Goal: Task Accomplishment & Management: Use online tool/utility

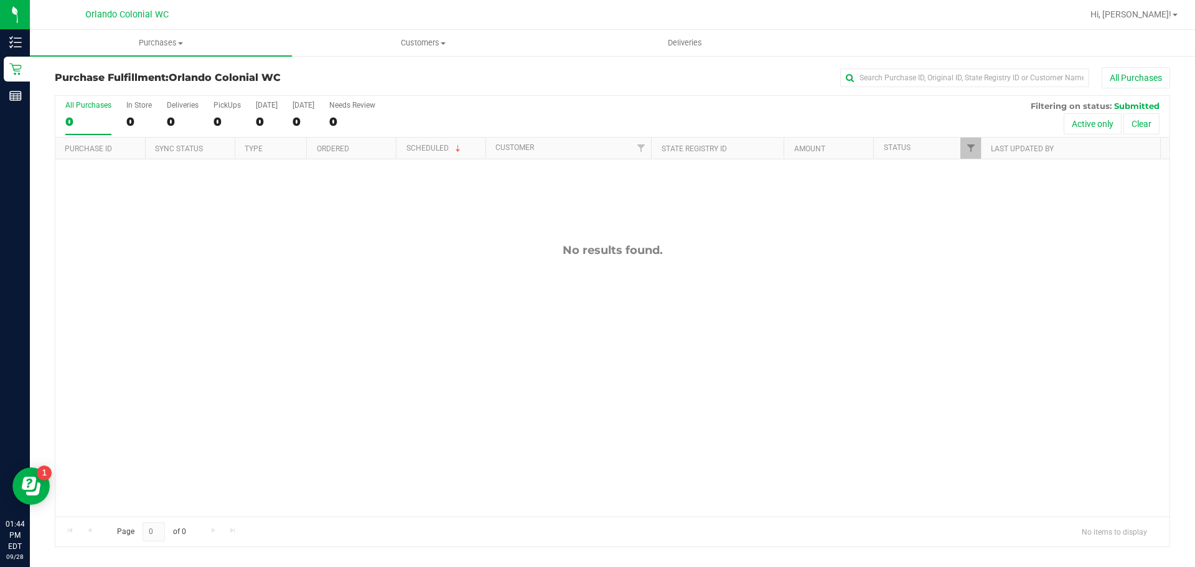
drag, startPoint x: 0, startPoint y: 0, endPoint x: 332, endPoint y: 221, distance: 399.0
click at [332, 221] on div "No results found." at bounding box center [612, 379] width 1114 height 441
click at [176, 47] on span "Purchases" at bounding box center [161, 42] width 262 height 11
click at [131, 92] on li "Fulfillment" at bounding box center [161, 90] width 262 height 15
drag, startPoint x: 533, startPoint y: 177, endPoint x: 705, endPoint y: 302, distance: 212.5
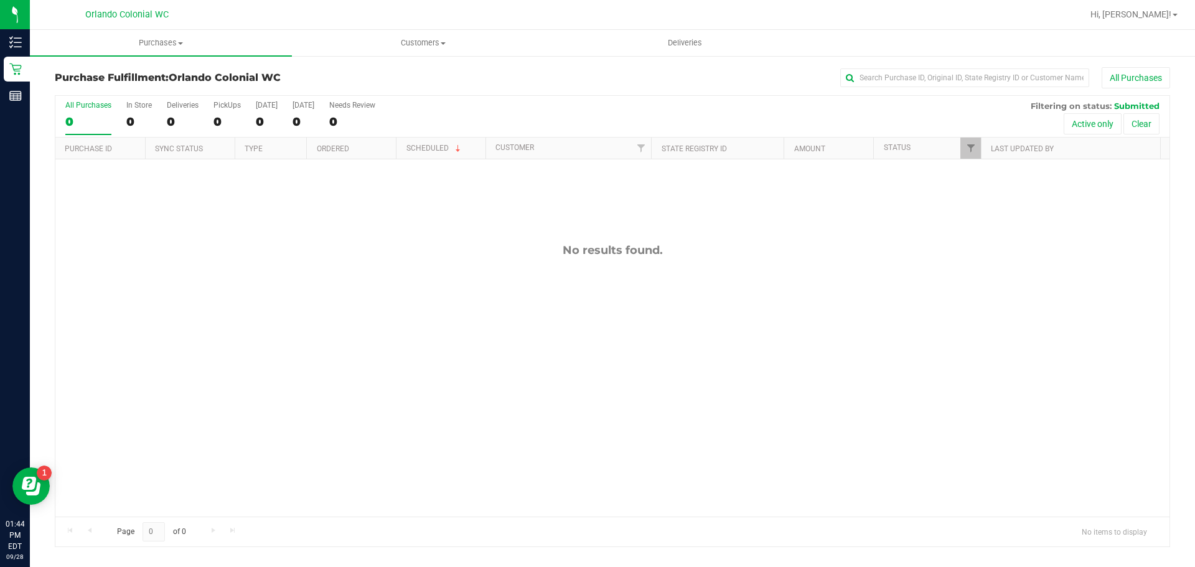
click at [705, 302] on div "No results found." at bounding box center [612, 379] width 1114 height 441
drag, startPoint x: 737, startPoint y: 285, endPoint x: 285, endPoint y: 99, distance: 489.1
click at [285, 99] on div "All Purchases 0 In Store 0 Deliveries 0 PickUps 0 Today 0 Tomorrow 0 Needs Revi…" at bounding box center [612, 321] width 1115 height 452
click at [322, 187] on div "No results found." at bounding box center [612, 379] width 1114 height 441
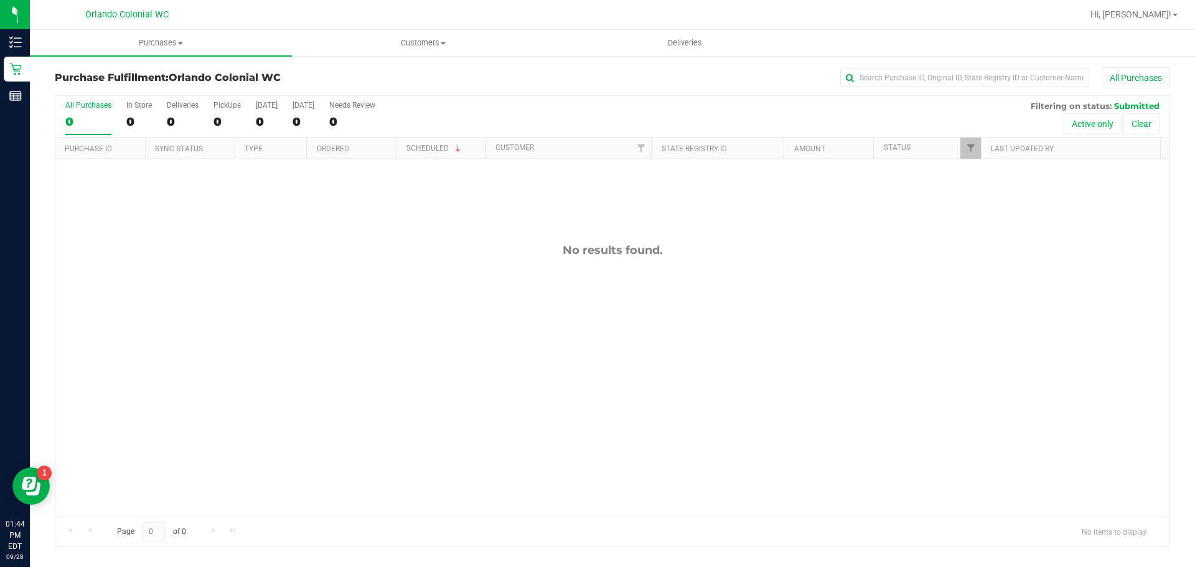
drag, startPoint x: 58, startPoint y: 4, endPoint x: 811, endPoint y: 350, distance: 828.6
click at [772, 350] on div "Orlando Colonial WC Hi, Danial! Purchases Summary of purchases Fulfillment All …" at bounding box center [612, 283] width 1165 height 567
click at [816, 350] on div "No results found." at bounding box center [612, 379] width 1114 height 441
click at [858, 307] on div "No results found." at bounding box center [612, 379] width 1114 height 441
click at [200, 215] on div "No results found." at bounding box center [612, 379] width 1114 height 441
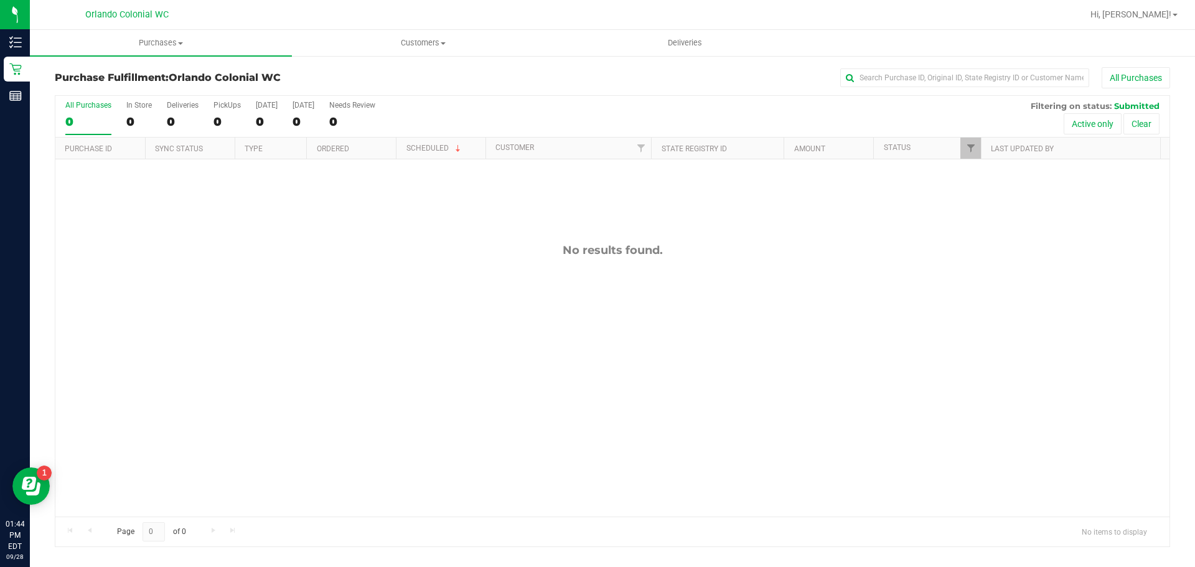
click at [207, 207] on div "No results found." at bounding box center [612, 379] width 1114 height 441
click at [229, 181] on div "No results found." at bounding box center [612, 379] width 1114 height 441
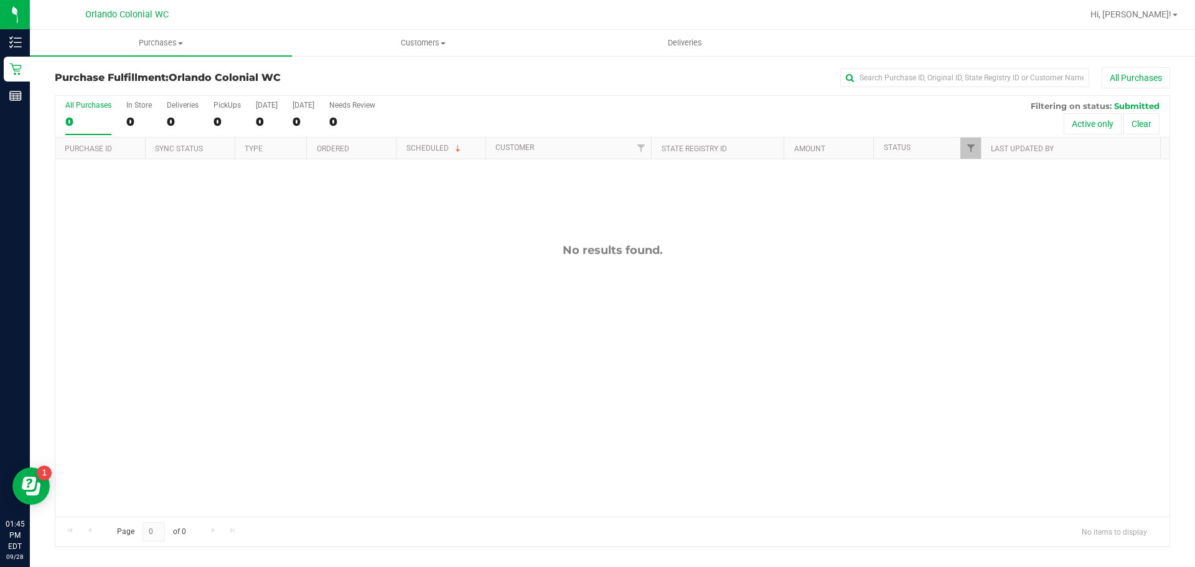
click at [229, 181] on div "No results found." at bounding box center [612, 379] width 1114 height 441
click at [254, 170] on div "No results found." at bounding box center [612, 379] width 1114 height 441
click at [217, 175] on div "No results found." at bounding box center [612, 379] width 1114 height 441
click at [216, 175] on div "No results found." at bounding box center [612, 379] width 1114 height 441
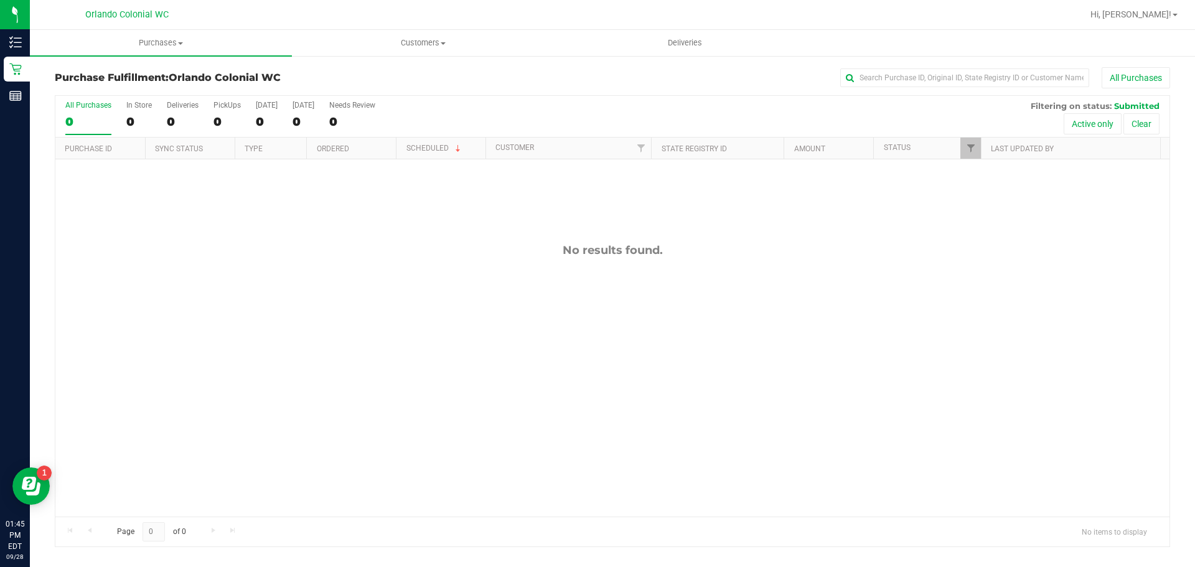
click at [185, 174] on div "No results found." at bounding box center [612, 379] width 1114 height 441
click at [113, 164] on div "No results found." at bounding box center [612, 379] width 1114 height 441
click at [149, 189] on div "No results found." at bounding box center [612, 379] width 1114 height 441
click at [221, 181] on div "No results found." at bounding box center [612, 379] width 1114 height 441
drag, startPoint x: 559, startPoint y: 229, endPoint x: 698, endPoint y: 341, distance: 178.3
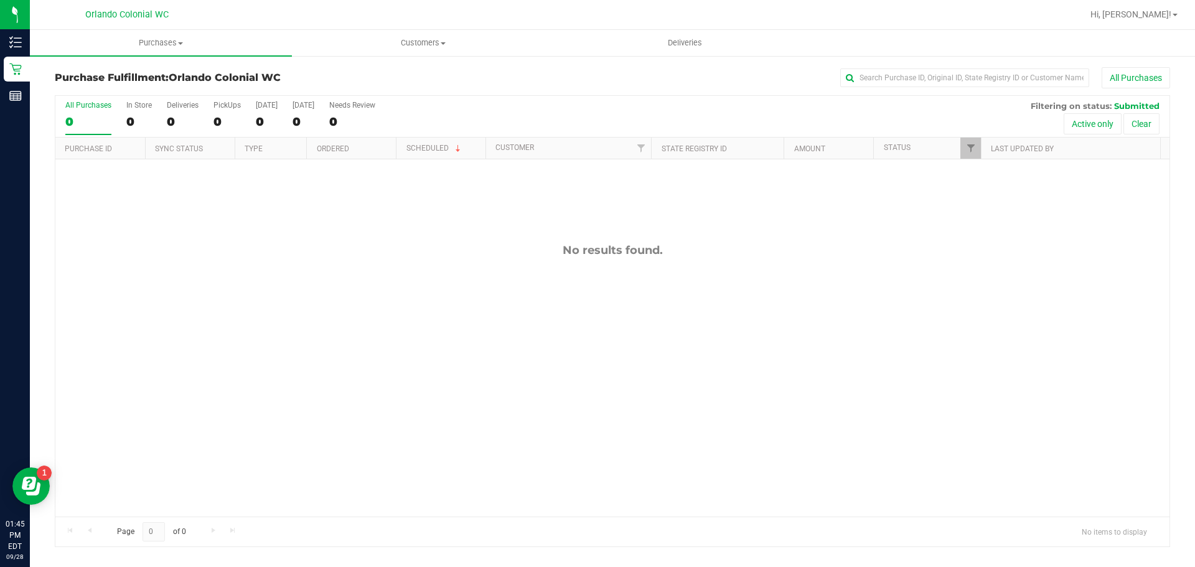
click at [698, 341] on div "No results found." at bounding box center [612, 379] width 1114 height 441
click at [705, 341] on div "No results found." at bounding box center [612, 379] width 1114 height 441
drag, startPoint x: 692, startPoint y: 277, endPoint x: 543, endPoint y: 236, distance: 154.7
click at [543, 236] on div "No results found." at bounding box center [612, 379] width 1114 height 441
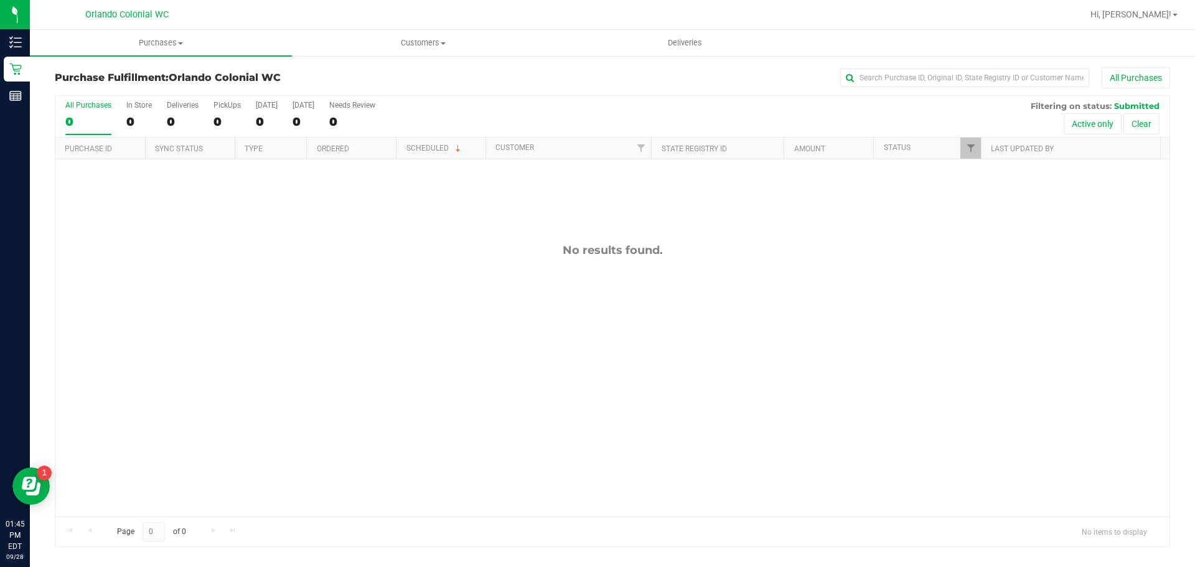
drag, startPoint x: 542, startPoint y: 225, endPoint x: 672, endPoint y: 286, distance: 143.6
click at [672, 286] on div "No results found." at bounding box center [612, 379] width 1114 height 441
drag, startPoint x: 682, startPoint y: 284, endPoint x: 541, endPoint y: 225, distance: 152.9
click at [546, 228] on div "No results found." at bounding box center [612, 379] width 1114 height 441
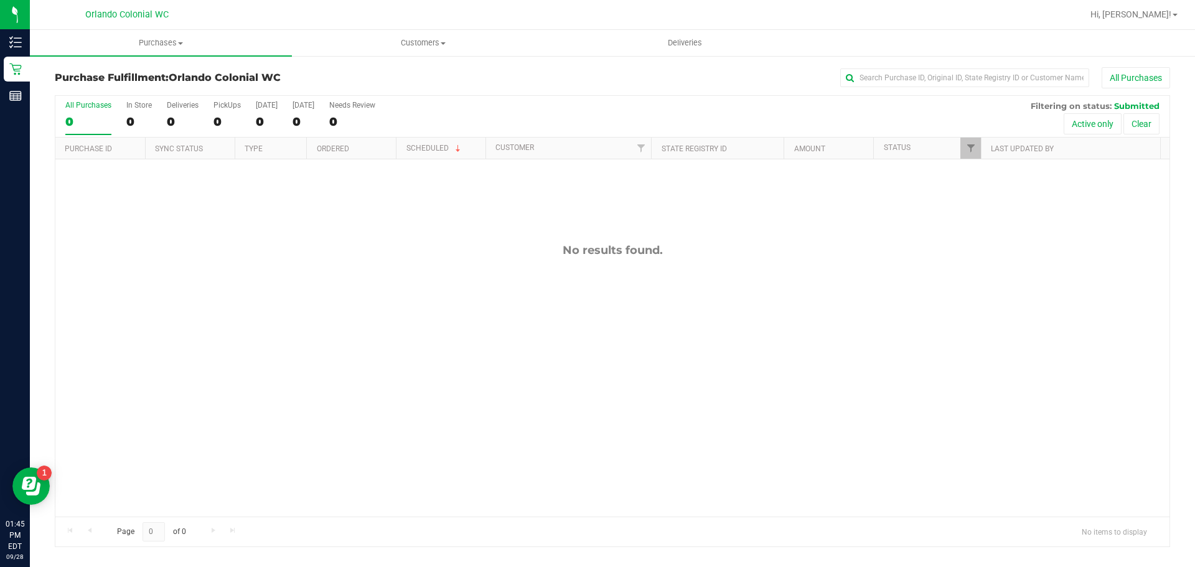
click at [540, 225] on div "No results found." at bounding box center [612, 379] width 1114 height 441
drag, startPoint x: 528, startPoint y: 217, endPoint x: 696, endPoint y: 274, distance: 176.9
click at [696, 274] on div "No results found." at bounding box center [612, 379] width 1114 height 441
click at [698, 259] on div "No results found." at bounding box center [612, 379] width 1114 height 441
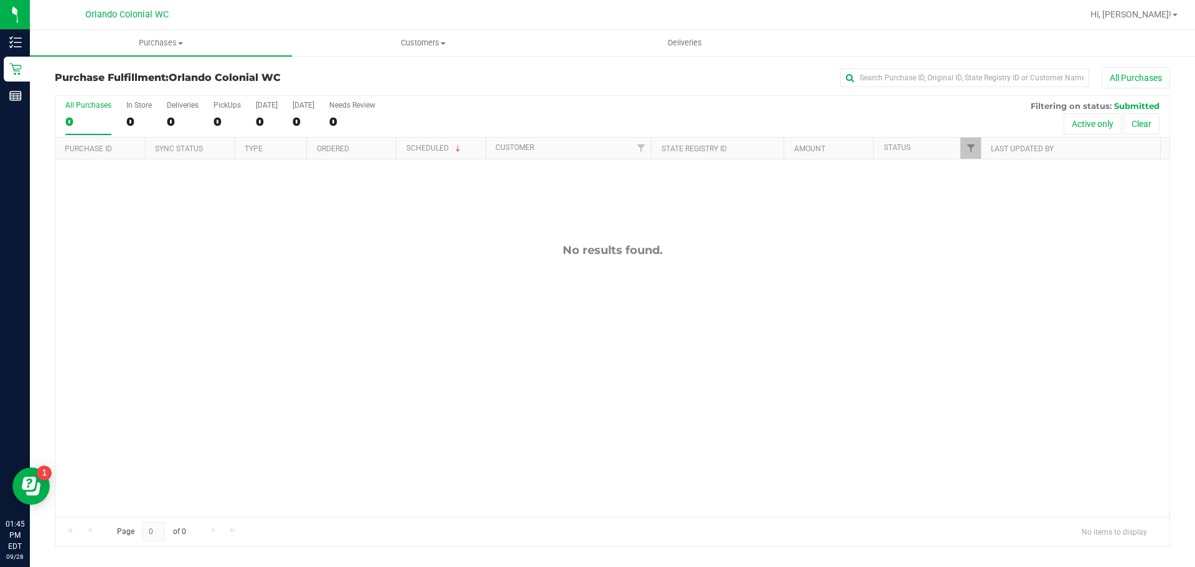
drag, startPoint x: 629, startPoint y: 242, endPoint x: 516, endPoint y: 212, distance: 116.5
click at [627, 241] on div "No results found." at bounding box center [612, 379] width 1114 height 441
click at [513, 212] on div "No results found." at bounding box center [612, 379] width 1114 height 441
drag, startPoint x: 493, startPoint y: 205, endPoint x: 354, endPoint y: 147, distance: 150.9
click at [493, 205] on div "No results found." at bounding box center [612, 379] width 1114 height 441
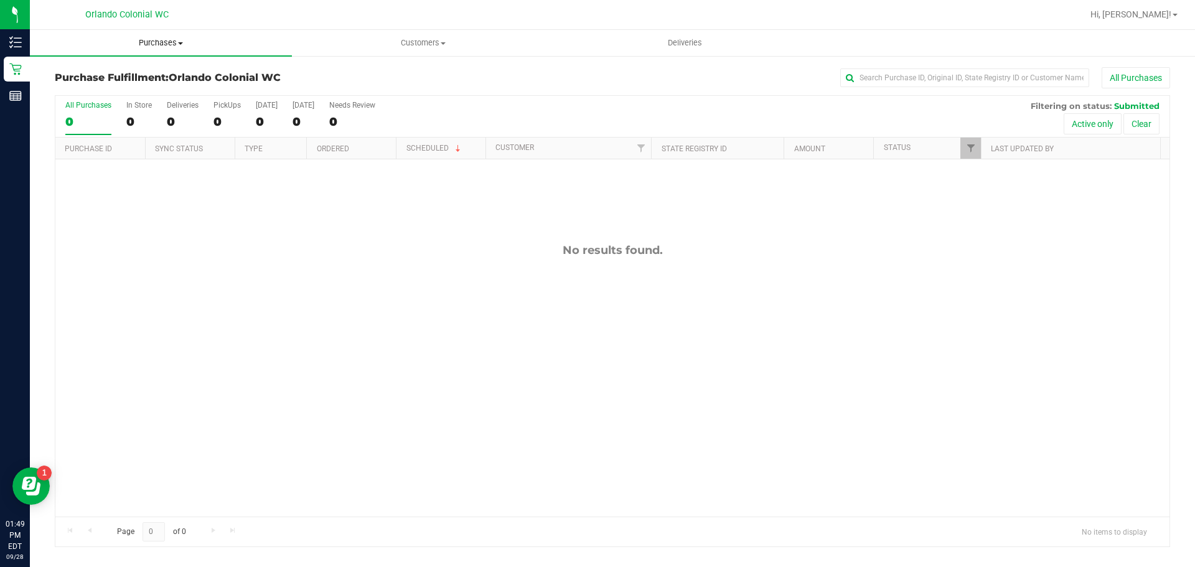
click at [141, 42] on span "Purchases" at bounding box center [161, 42] width 262 height 11
click at [113, 95] on li "Fulfillment" at bounding box center [161, 90] width 262 height 15
click at [437, 259] on div "No results found." at bounding box center [612, 379] width 1114 height 441
drag, startPoint x: 516, startPoint y: 226, endPoint x: 662, endPoint y: 320, distance: 173.5
click at [662, 320] on div "No results found." at bounding box center [612, 379] width 1114 height 441
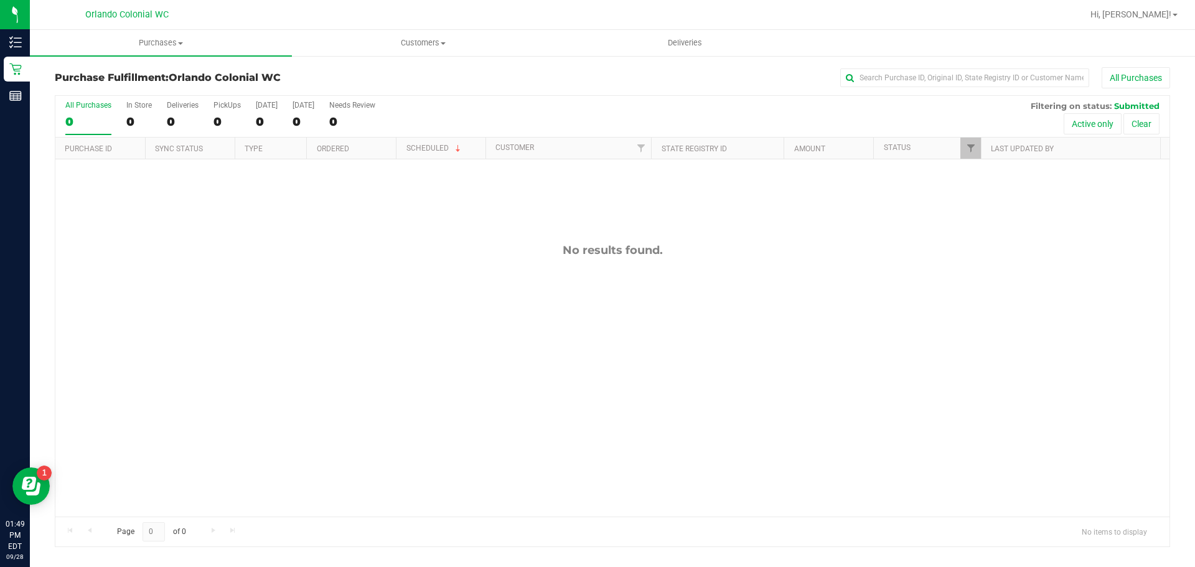
click at [662, 320] on div "No results found." at bounding box center [612, 379] width 1114 height 441
click at [178, 47] on span "Purchases" at bounding box center [161, 42] width 262 height 11
click at [68, 90] on span "Fulfillment" at bounding box center [68, 90] width 77 height 11
click at [575, 255] on div "12020653 (328770203) N/A Pickup 9/28/2025 2:08 PM EDT 9/28/2025 $27.00 Submitte…" at bounding box center [612, 337] width 1114 height 357
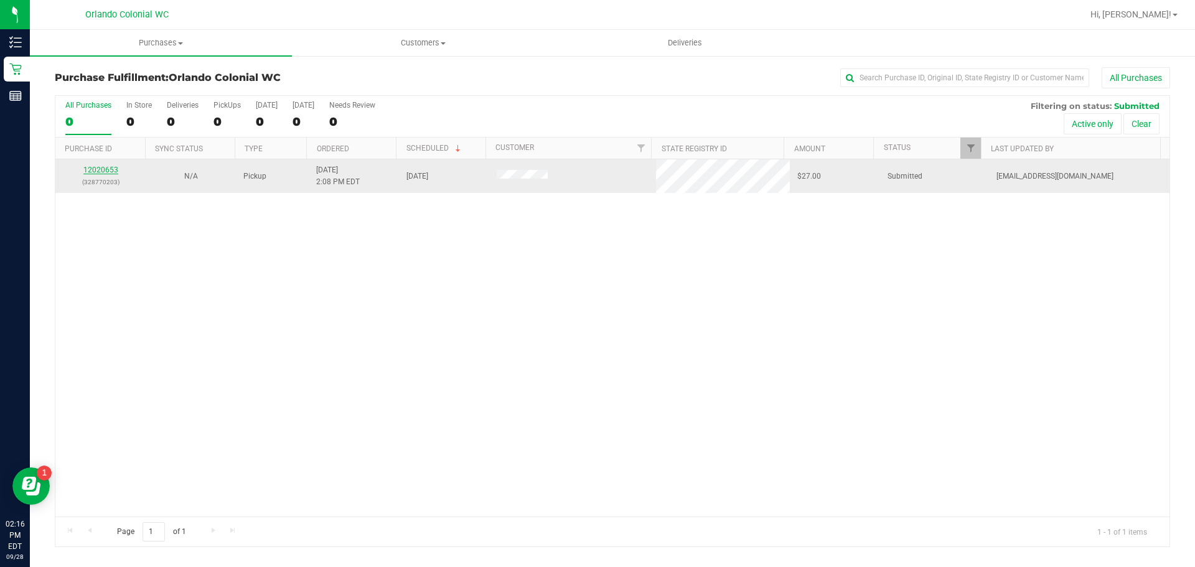
click at [106, 169] on link "12020653" at bounding box center [100, 170] width 35 height 9
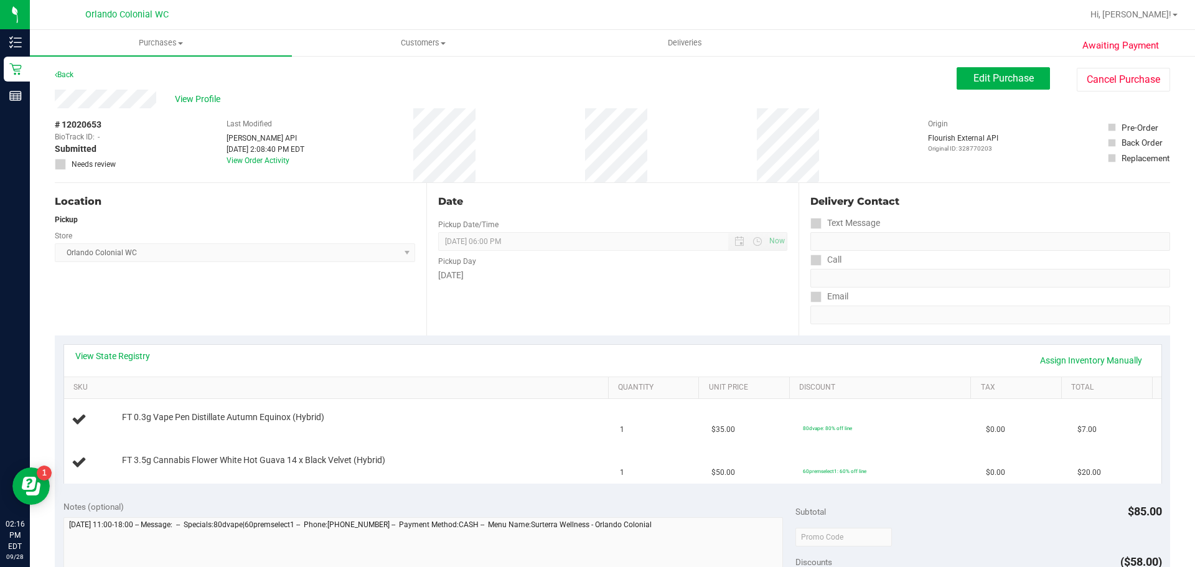
click at [593, 280] on div "[DATE]" at bounding box center [612, 275] width 348 height 13
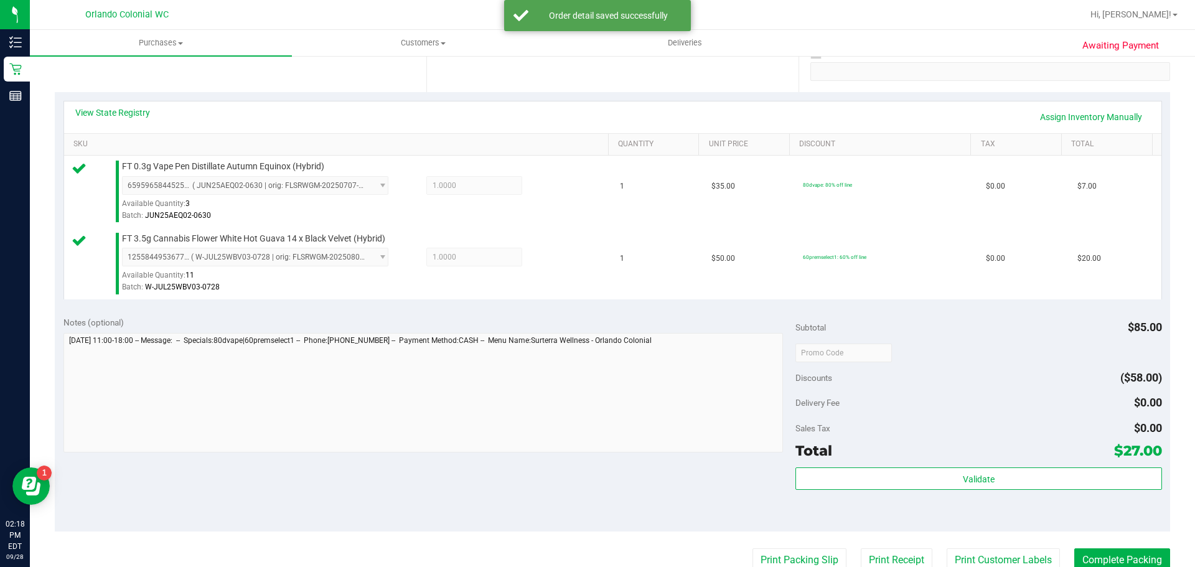
scroll to position [271, 0]
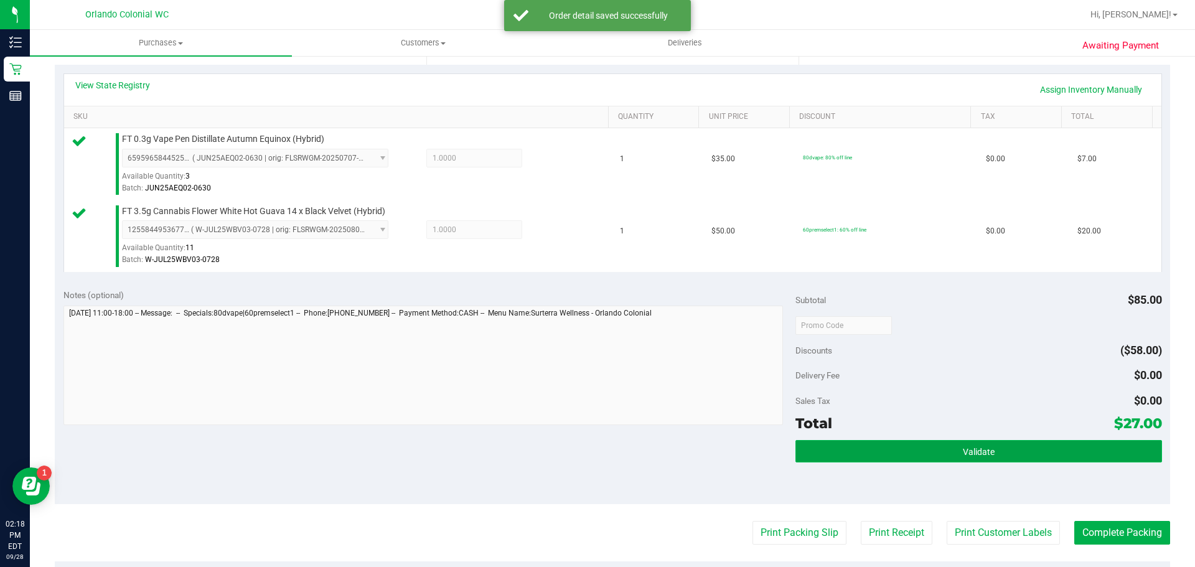
click at [1024, 449] on button "Validate" at bounding box center [978, 451] width 366 height 22
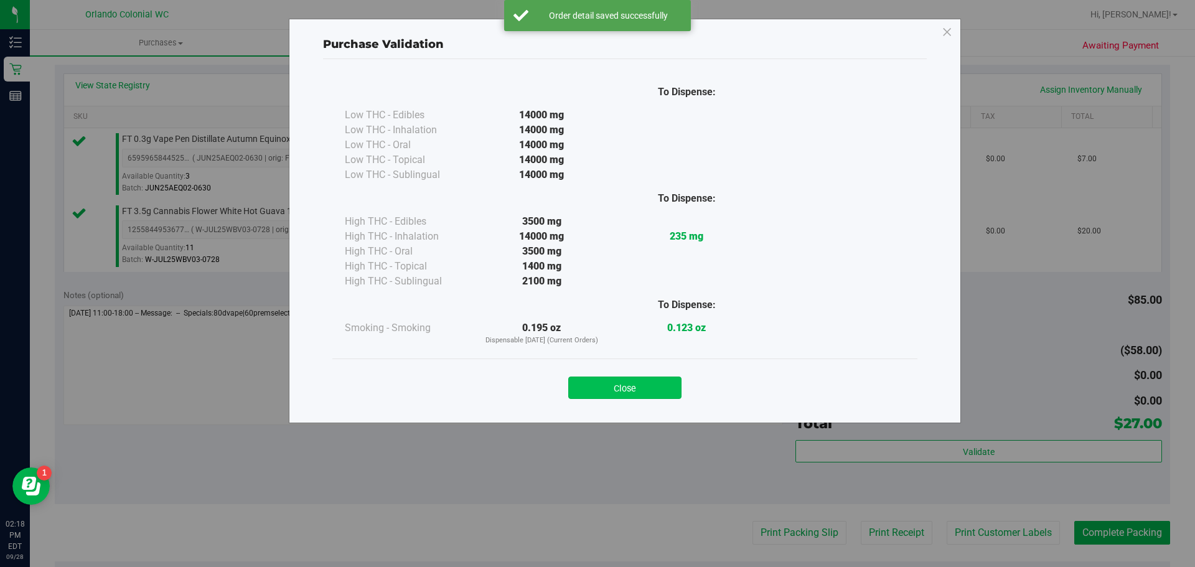
click at [649, 396] on button "Close" at bounding box center [624, 387] width 113 height 22
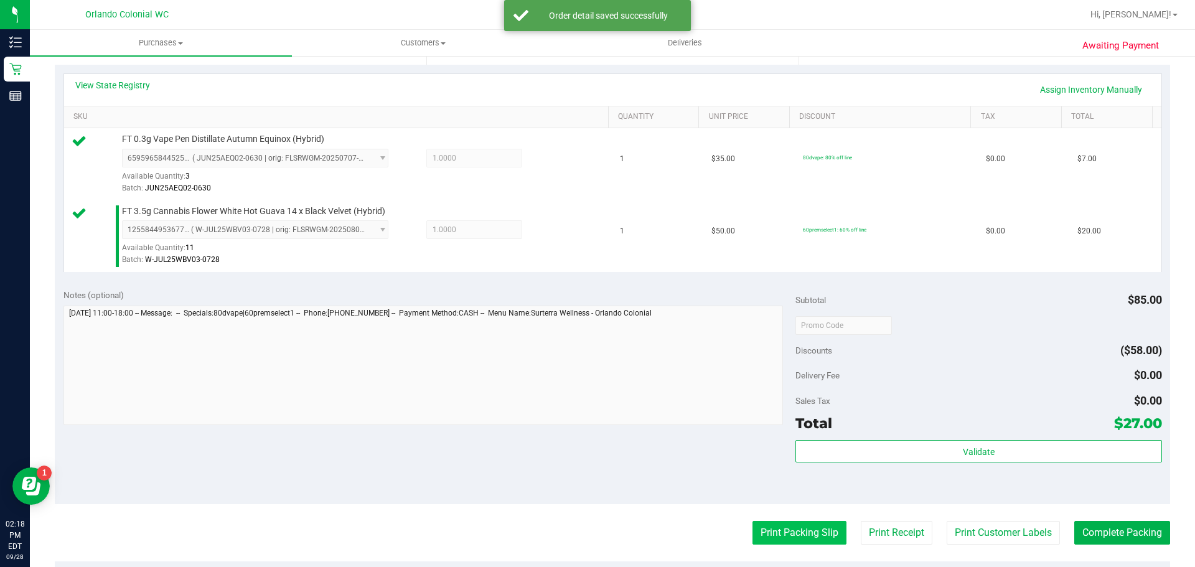
click at [816, 541] on button "Print Packing Slip" at bounding box center [799, 533] width 94 height 24
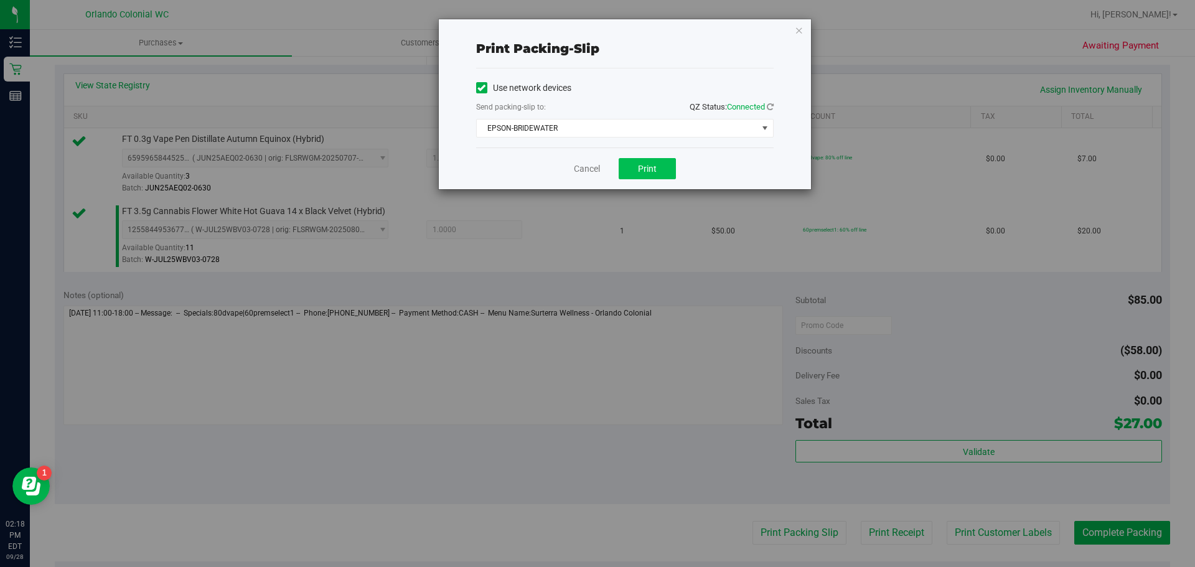
click at [652, 168] on span "Print" at bounding box center [647, 169] width 19 height 10
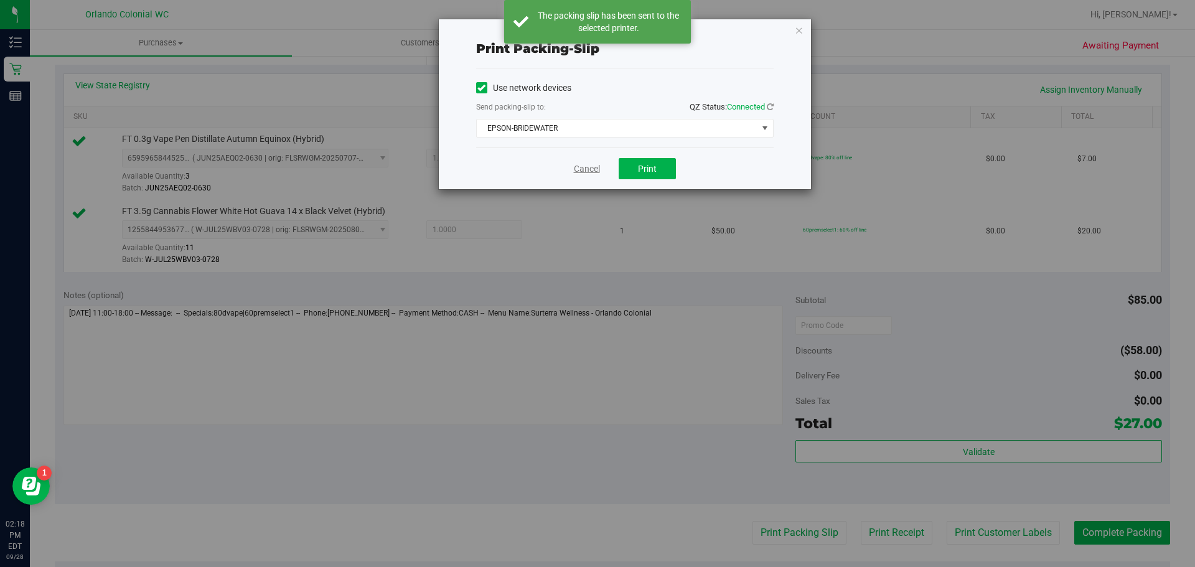
click at [591, 170] on link "Cancel" at bounding box center [587, 168] width 26 height 13
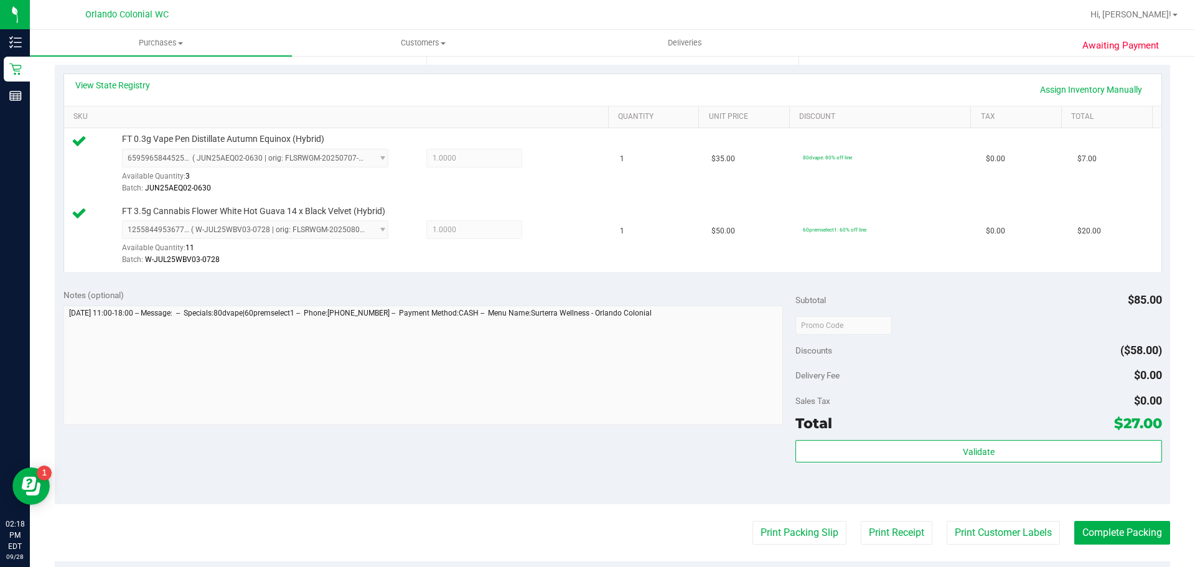
click at [635, 450] on div "Notes (optional) Subtotal $85.00 Discounts ($58.00) Delivery Fee $0.00 Sales Ta…" at bounding box center [612, 392] width 1115 height 224
click at [1124, 540] on button "Complete Packing" at bounding box center [1122, 533] width 96 height 24
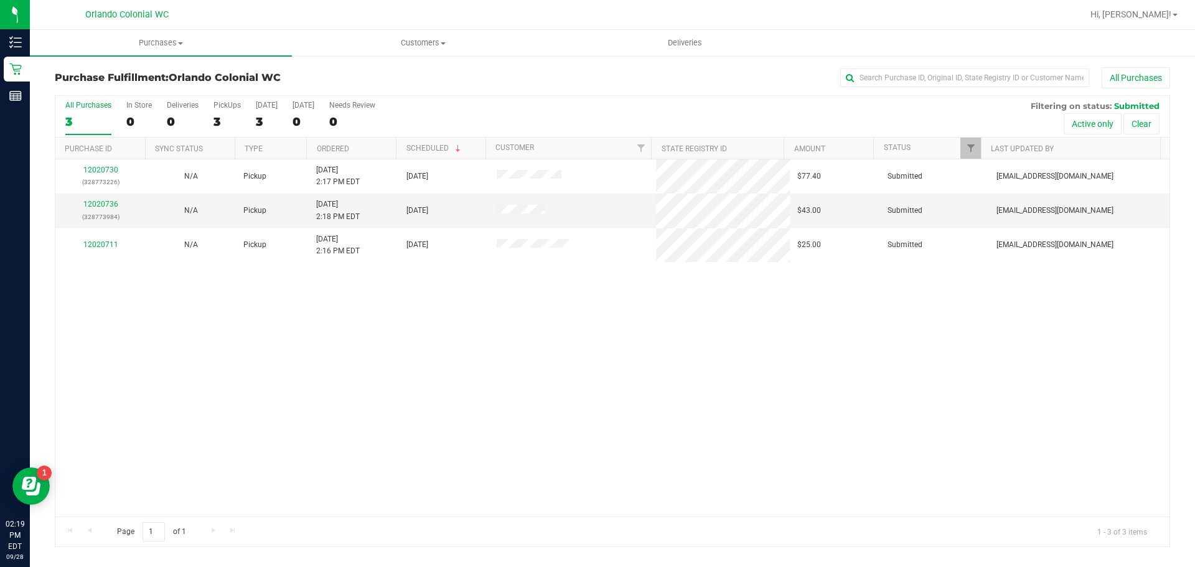
click at [353, 341] on div "12020730 (328773226) N/A Pickup [DATE] 2:17 PM EDT 9/28/2025 $77.40 Submitted […" at bounding box center [612, 337] width 1114 height 357
click at [175, 268] on div "12020730 (328773226) N/A Pickup [DATE] 2:17 PM EDT 9/28/2025 $77.40 Submitted […" at bounding box center [612, 337] width 1114 height 357
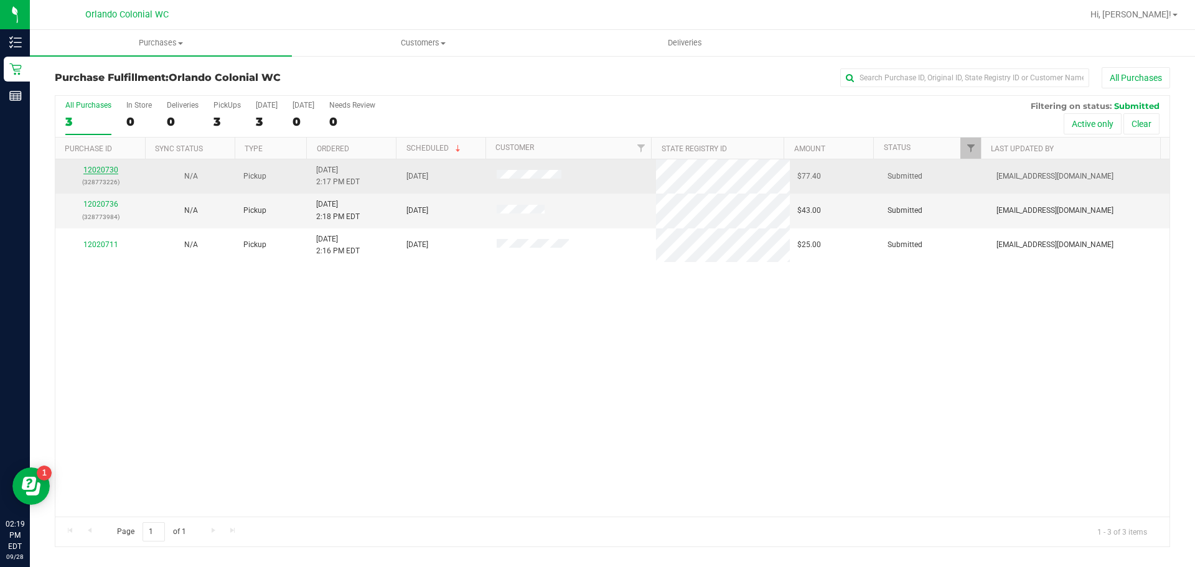
click at [104, 170] on link "12020730" at bounding box center [100, 170] width 35 height 9
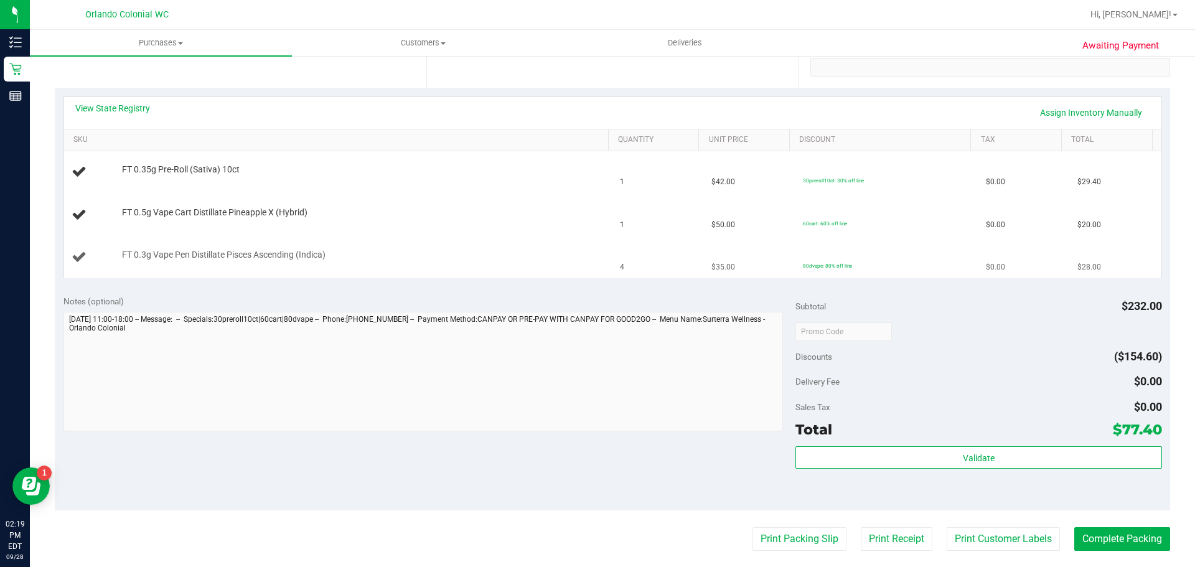
scroll to position [249, 0]
click at [801, 541] on button "Print Packing Slip" at bounding box center [799, 538] width 94 height 24
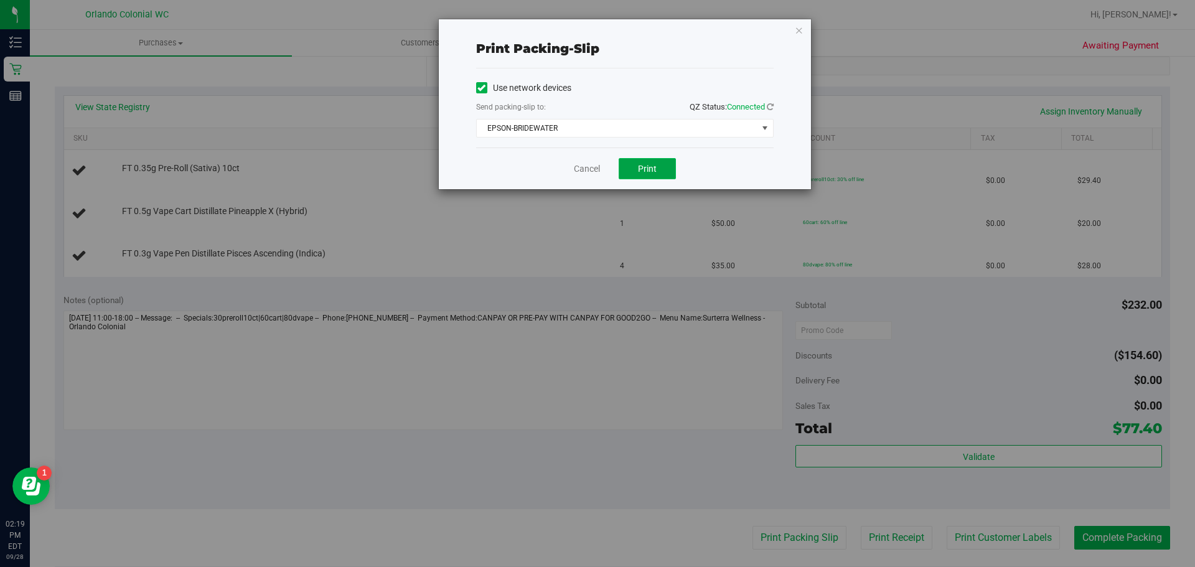
click at [643, 167] on span "Print" at bounding box center [647, 169] width 19 height 10
click at [577, 186] on div "Cancel Print" at bounding box center [624, 168] width 297 height 42
click at [579, 169] on link "Cancel" at bounding box center [587, 168] width 26 height 13
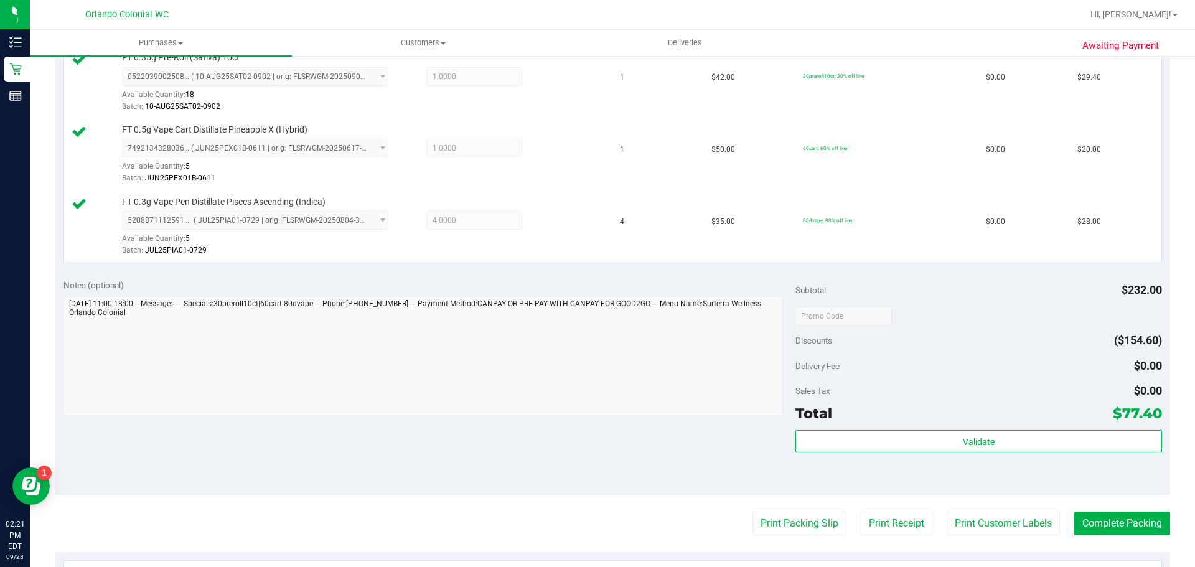
scroll to position [349, 0]
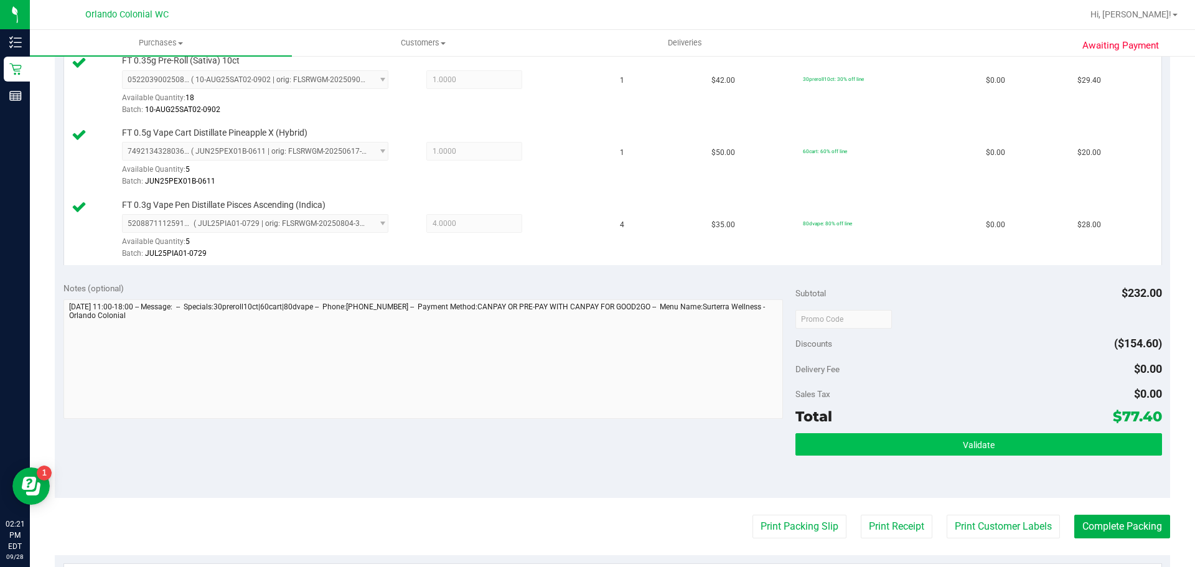
click at [1022, 452] on button "Validate" at bounding box center [978, 444] width 366 height 22
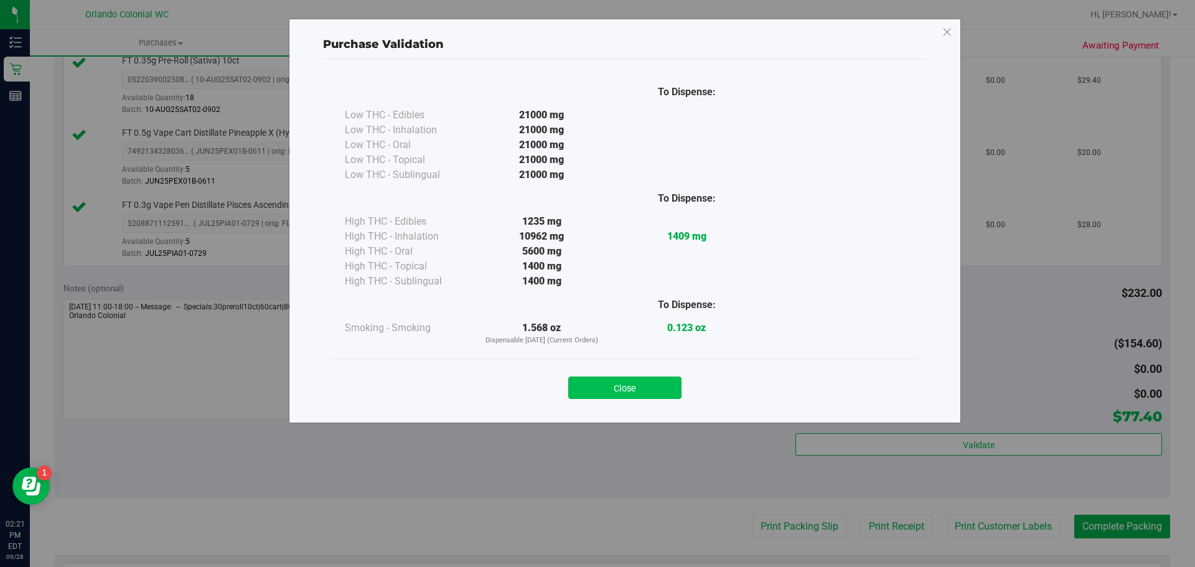
click at [650, 393] on button "Close" at bounding box center [624, 387] width 113 height 22
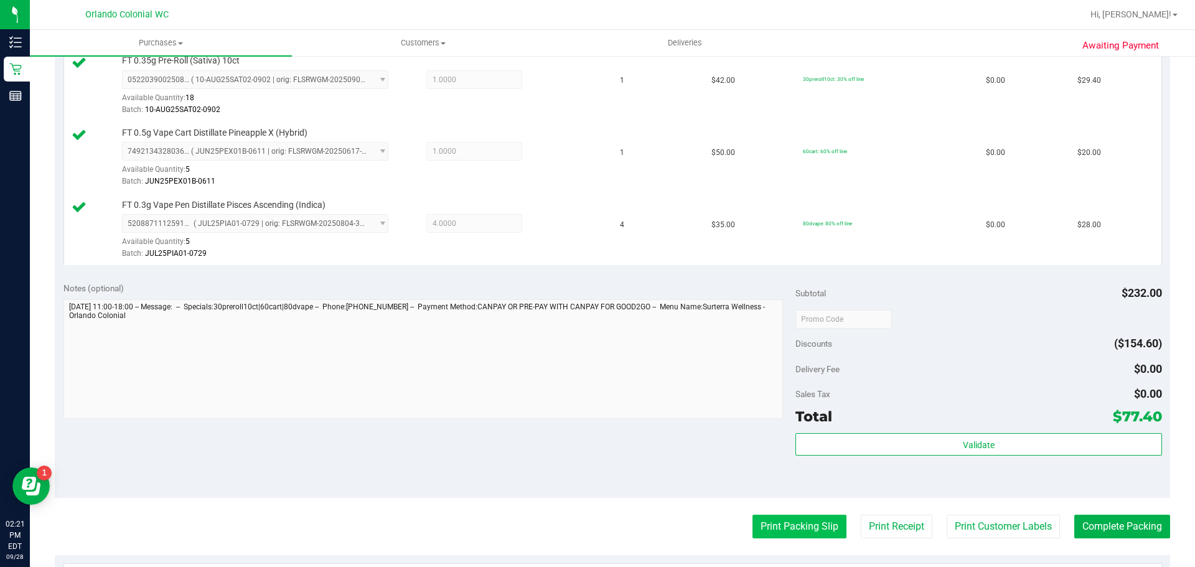
click at [796, 538] on button "Print Packing Slip" at bounding box center [799, 527] width 94 height 24
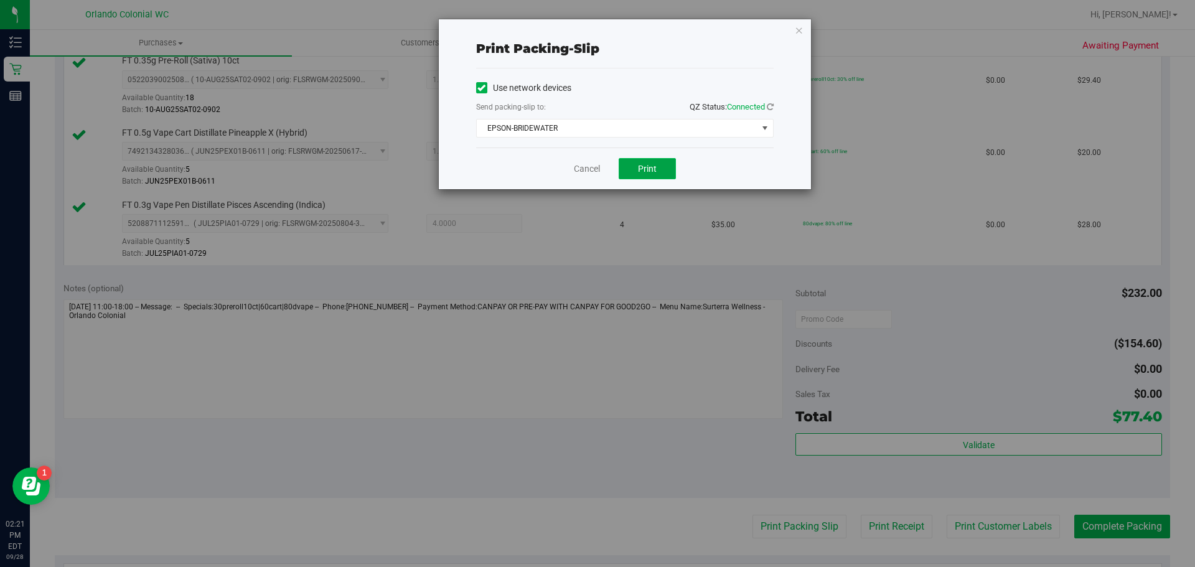
click at [650, 175] on button "Print" at bounding box center [647, 168] width 57 height 21
click at [594, 172] on link "Cancel" at bounding box center [587, 168] width 26 height 13
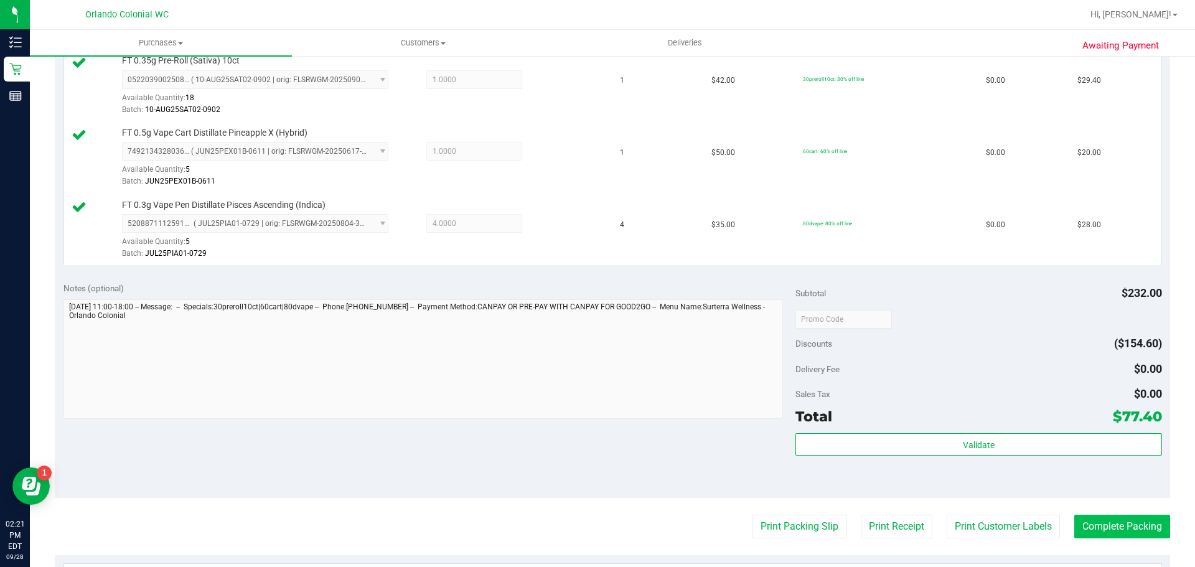
click at [1116, 536] on button "Complete Packing" at bounding box center [1122, 527] width 96 height 24
